Goal: Information Seeking & Learning: Compare options

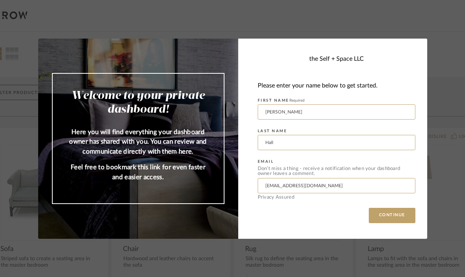
click at [417, 25] on div "Welcome to your private dashboard! Here you will find everything your dashboard…" at bounding box center [232, 138] width 465 height 277
click at [438, 20] on div "Welcome to your private dashboard! Here you will find everything your dashboard…" at bounding box center [232, 138] width 465 height 277
click at [400, 213] on button "CONTINUE" at bounding box center [392, 215] width 47 height 15
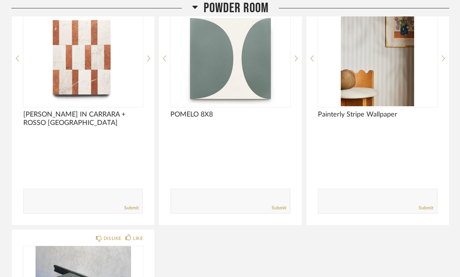
scroll to position [3060, 0]
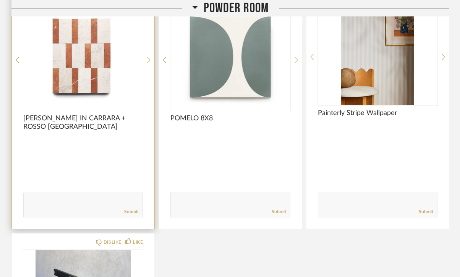
click at [148, 60] on icon at bounding box center [148, 60] width 3 height 7
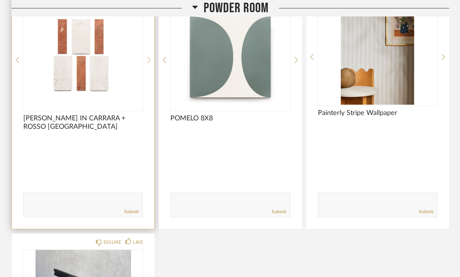
click at [148, 60] on icon at bounding box center [148, 60] width 3 height 7
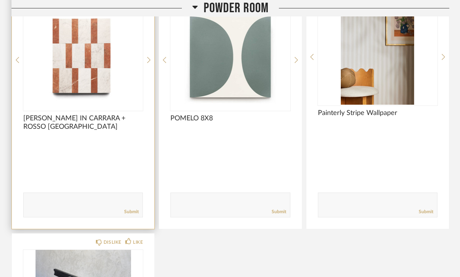
click at [62, 118] on span "[PERSON_NAME] IN CARRARA + ROSSO [GEOGRAPHIC_DATA]" at bounding box center [83, 122] width 120 height 17
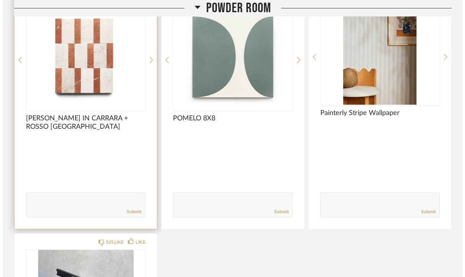
scroll to position [0, 0]
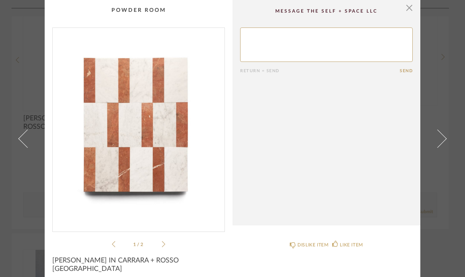
click at [158, 246] on li "1 / 2" at bounding box center [138, 243] width 47 height 9
click at [162, 246] on icon at bounding box center [163, 244] width 3 height 7
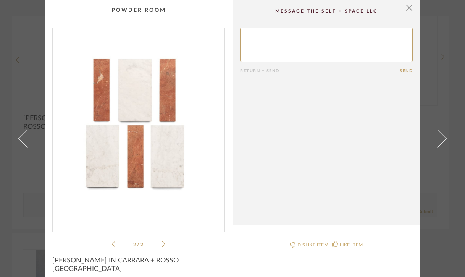
click at [7, 202] on div "× 2 / 2 Return = Send Send [PERSON_NAME] IN [GEOGRAPHIC_DATA] + ROSSO ALICANTE …" at bounding box center [232, 138] width 465 height 277
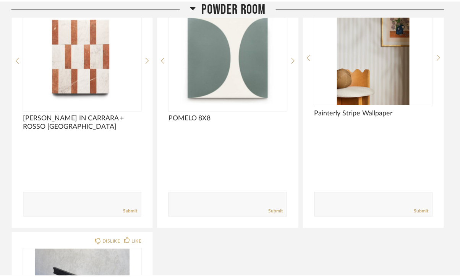
scroll to position [3060, 0]
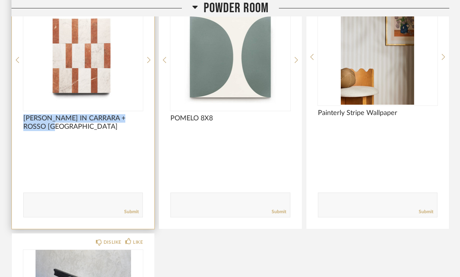
drag, startPoint x: 60, startPoint y: 129, endPoint x: 17, endPoint y: 112, distance: 46.2
click at [17, 112] on div "DISLIKE LIKE [PERSON_NAME] IN CARRARA + ROSSO [GEOGRAPHIC_DATA] Comments: Submit" at bounding box center [83, 111] width 142 height 236
copy div "[PERSON_NAME] IN CARRARA + ROSSO [GEOGRAPHIC_DATA]"
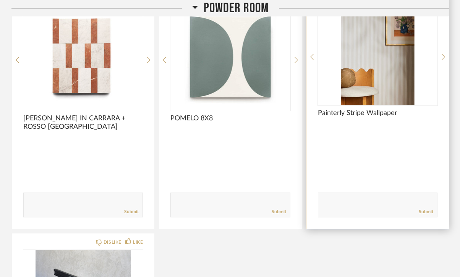
click at [306, 165] on div "DISLIKE LIKE Painterly Stripe Wallpaper Comments: Submit" at bounding box center [377, 111] width 142 height 236
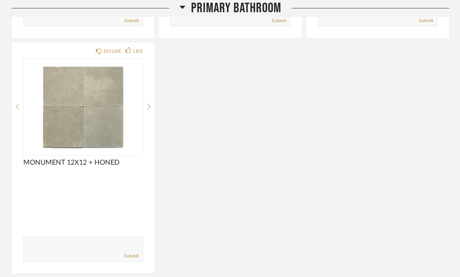
scroll to position [3783, 0]
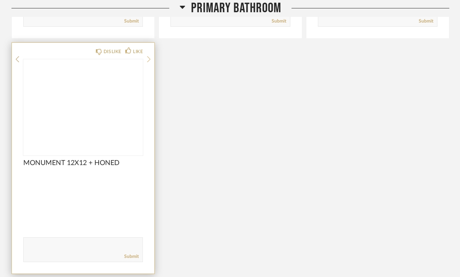
click at [150, 63] on icon at bounding box center [148, 59] width 3 height 7
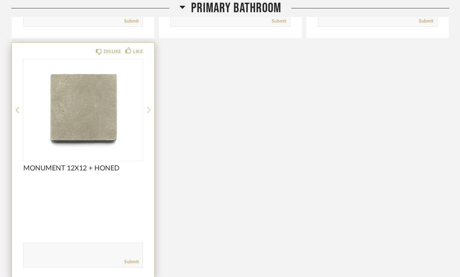
click at [150, 107] on icon at bounding box center [148, 110] width 3 height 7
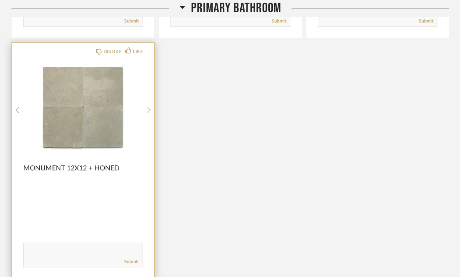
click at [150, 107] on icon at bounding box center [148, 110] width 3 height 7
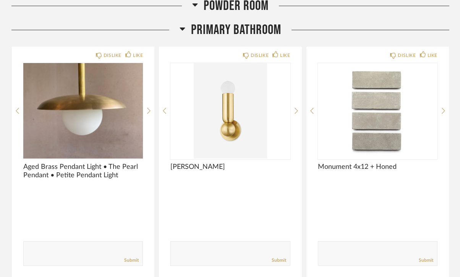
scroll to position [3543, 0]
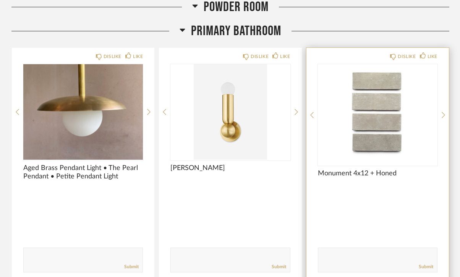
click at [439, 113] on div "DISLIKE LIKE Monument 4x12 + Honed Comments: Submit" at bounding box center [377, 166] width 142 height 236
click at [443, 115] on icon at bounding box center [442, 114] width 3 height 7
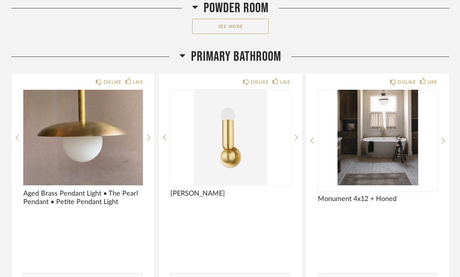
scroll to position [3517, 0]
